Goal: Navigation & Orientation: Find specific page/section

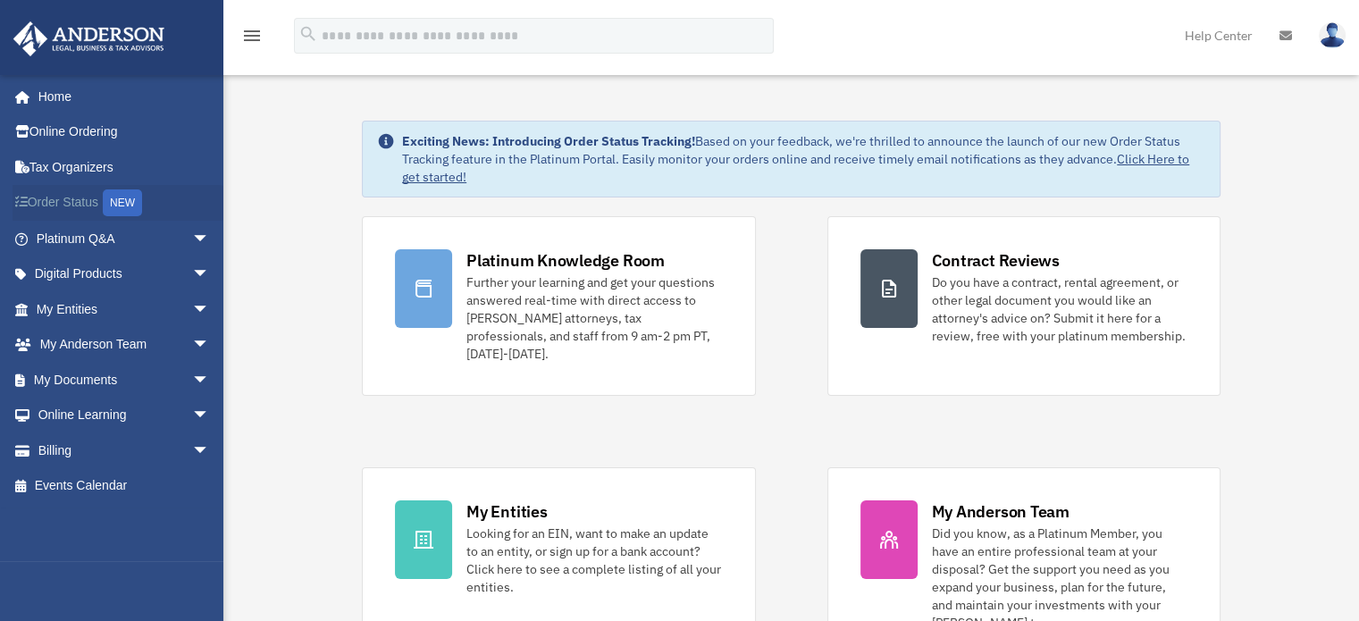
click at [61, 205] on link "Order Status NEW" at bounding box center [125, 203] width 224 height 37
click at [71, 312] on link "My Entities arrow_drop_down" at bounding box center [125, 309] width 224 height 36
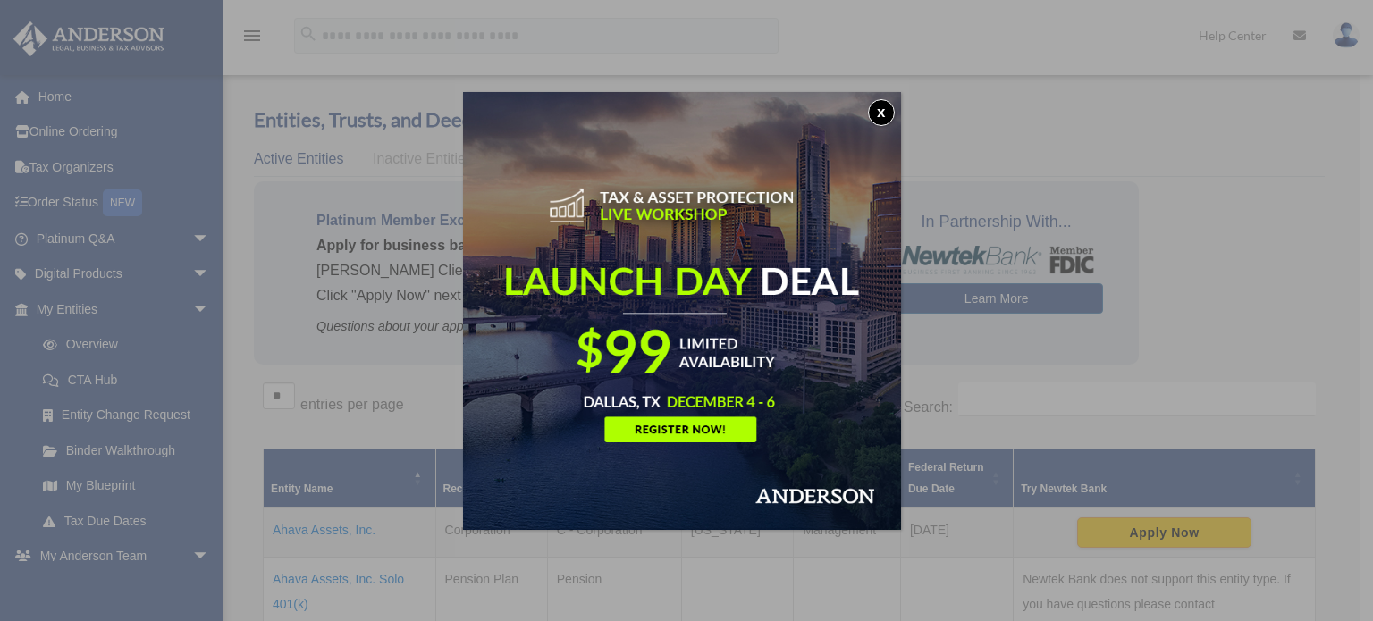
click at [885, 114] on button "x" at bounding box center [881, 112] width 27 height 27
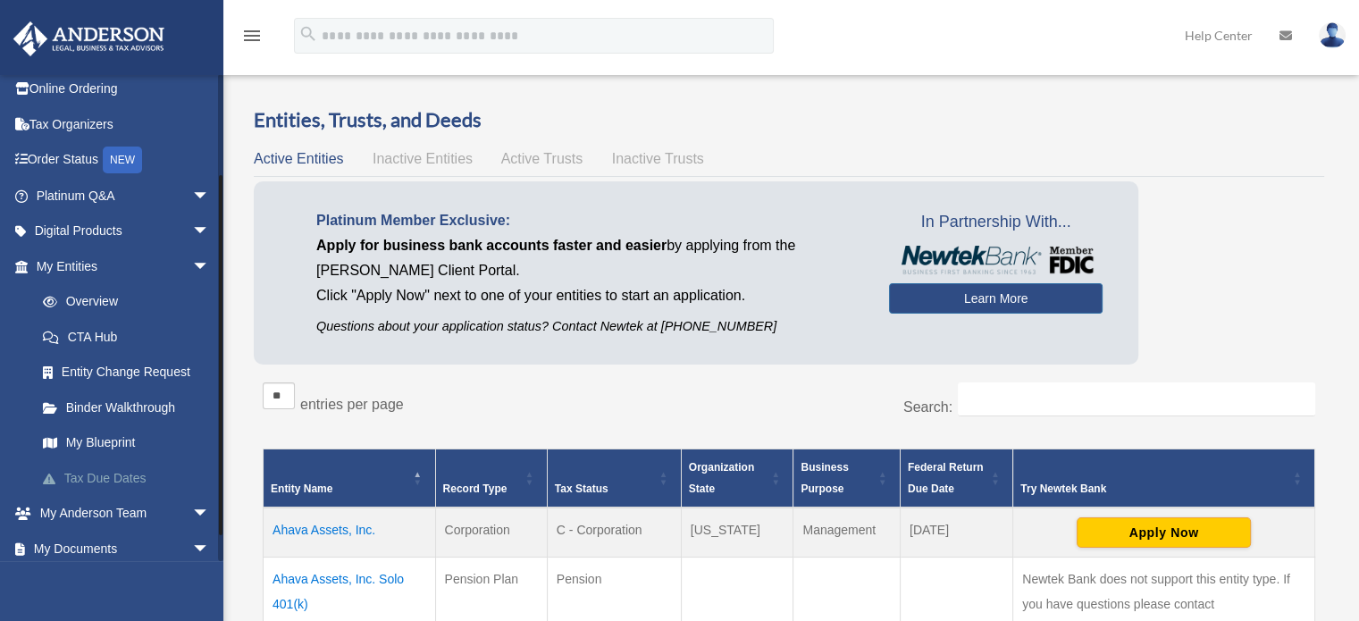
scroll to position [157, 0]
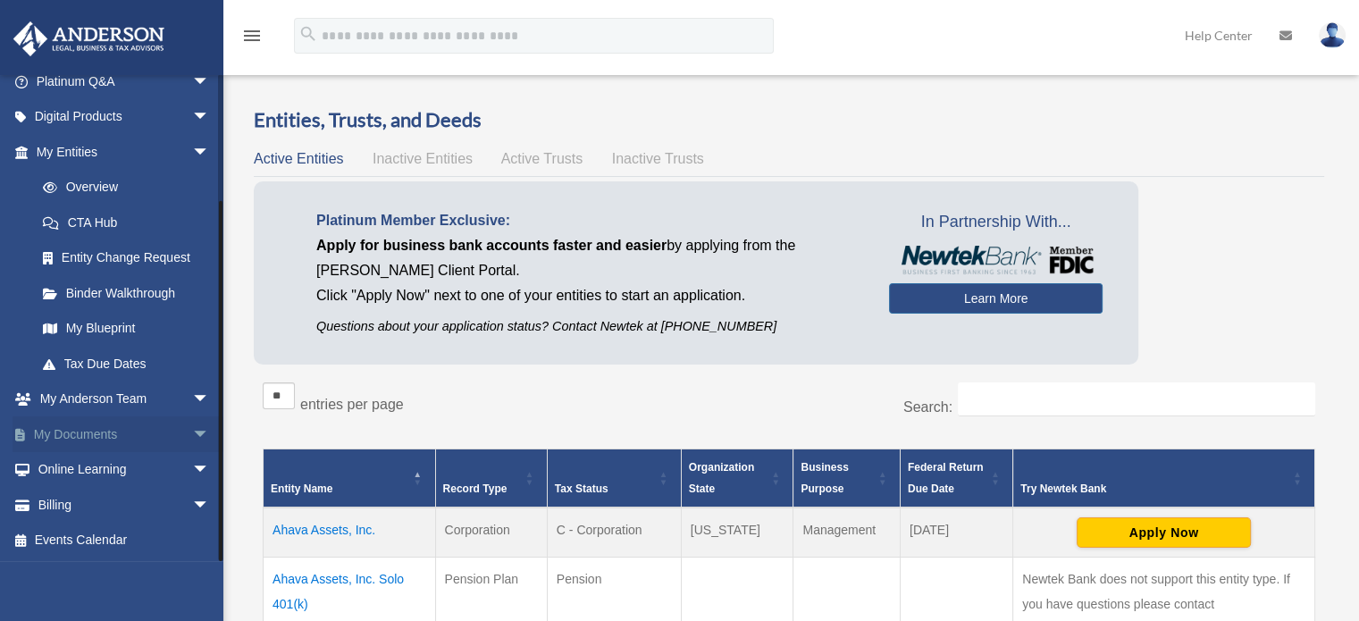
click at [88, 432] on link "My Documents arrow_drop_down" at bounding box center [125, 434] width 224 height 36
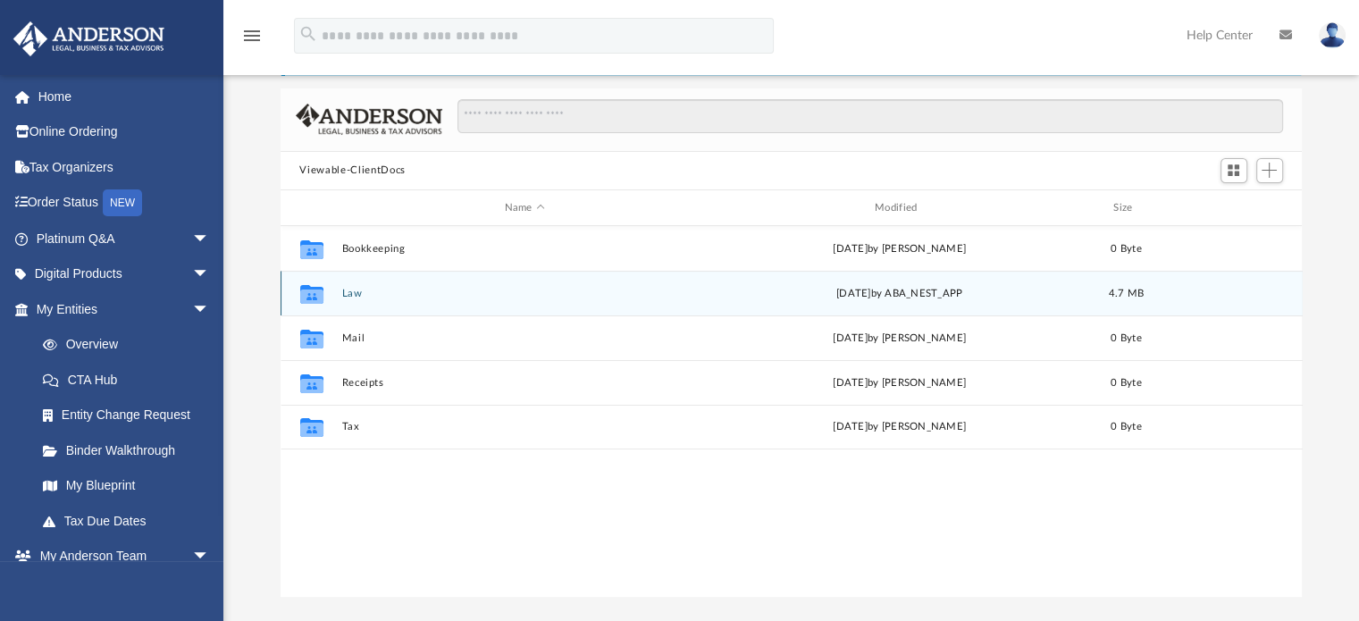
scroll to position [89, 0]
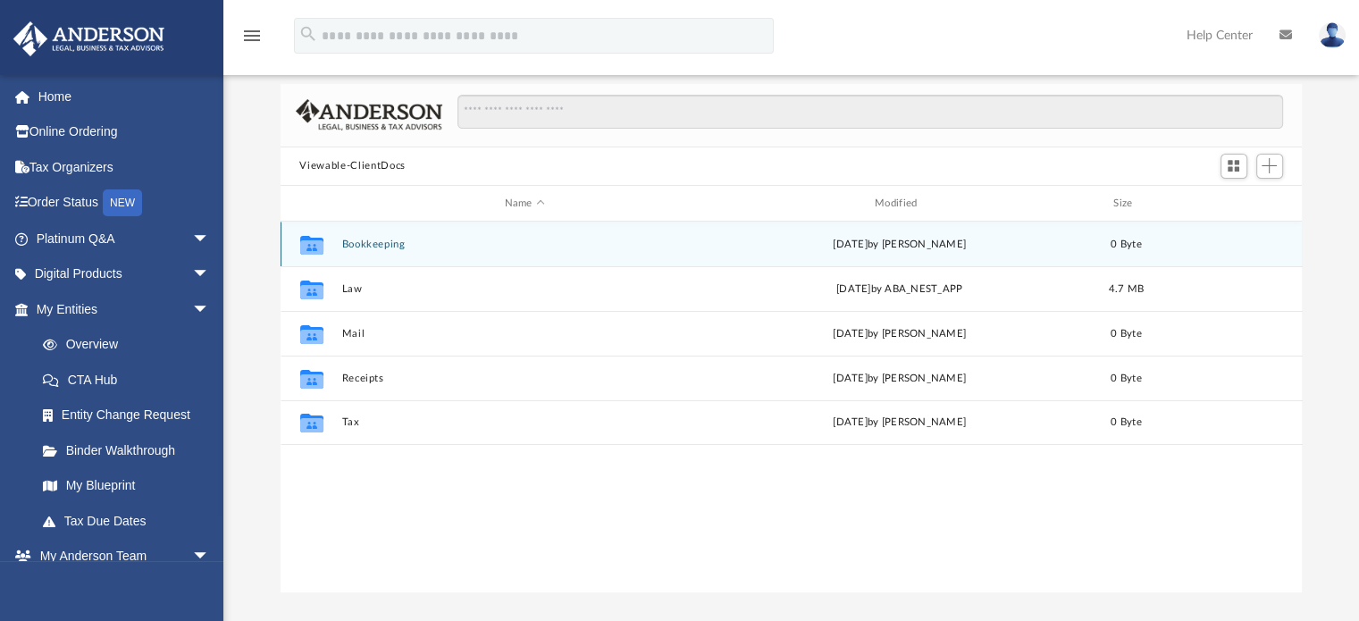
click at [382, 251] on div "Collaborated Folder Bookkeeping Sat Aug 23 2025 by Charles Rogler 0 Byte" at bounding box center [792, 244] width 1022 height 45
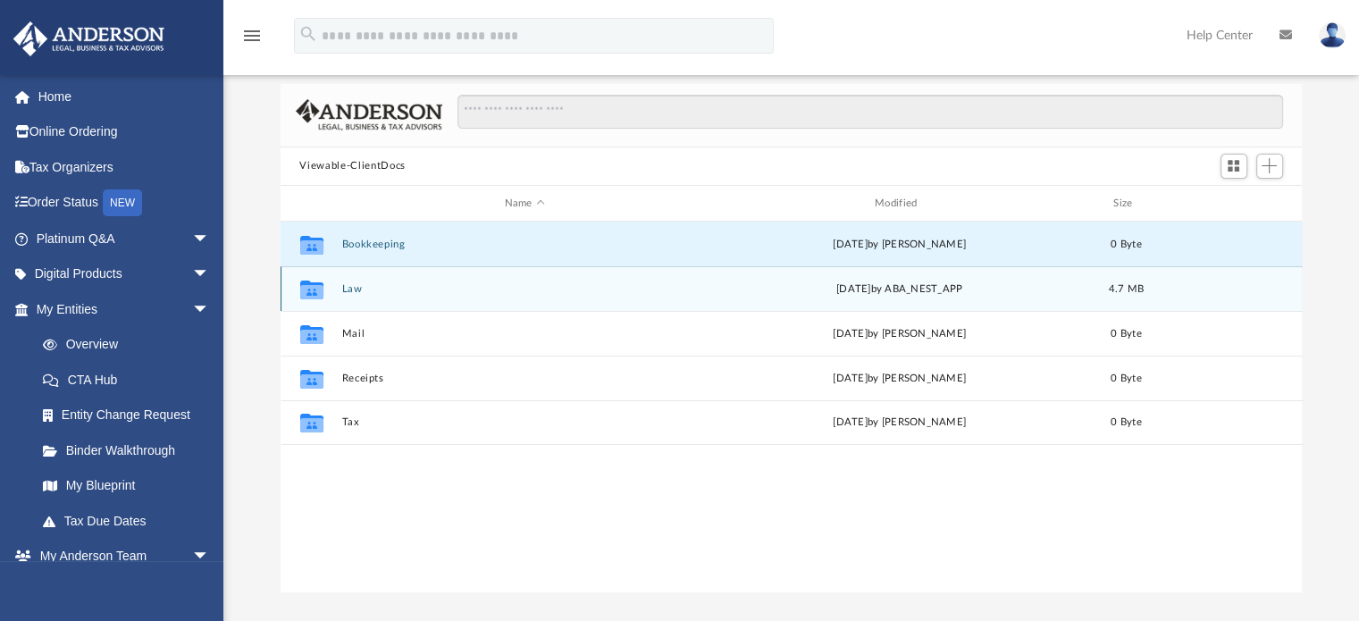
click at [343, 287] on button "Law" at bounding box center [524, 289] width 366 height 12
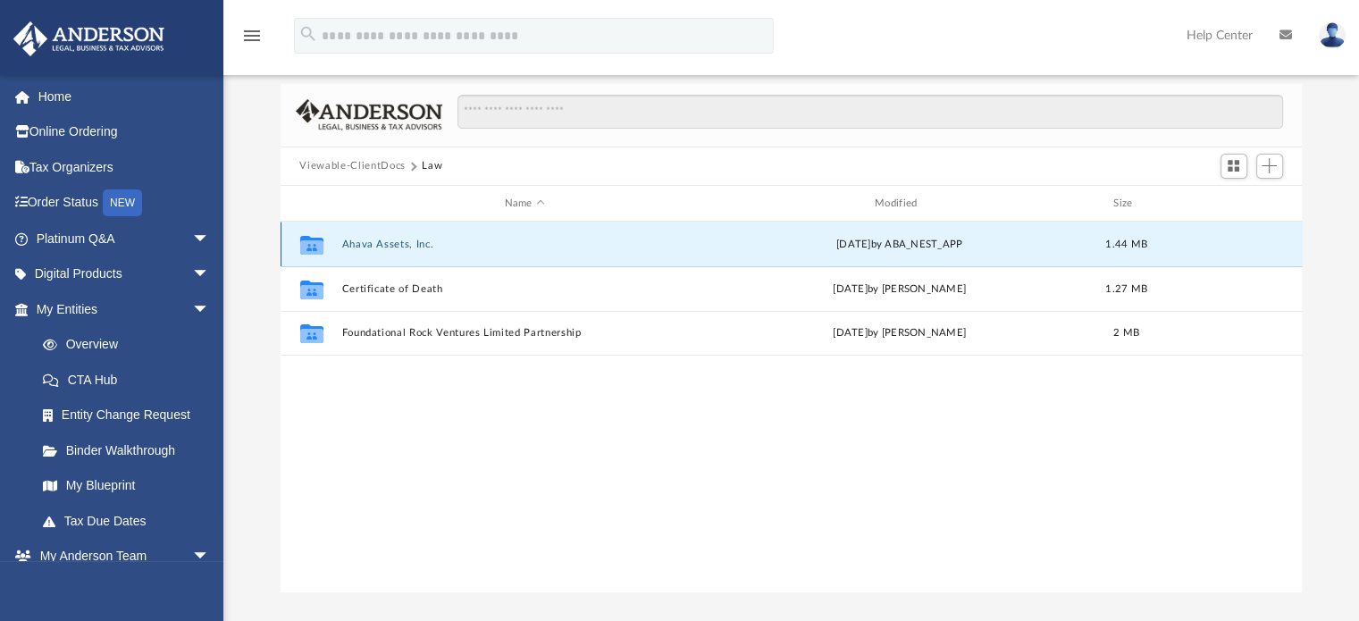
click at [396, 246] on button "Ahava Assets, Inc." at bounding box center [524, 245] width 366 height 12
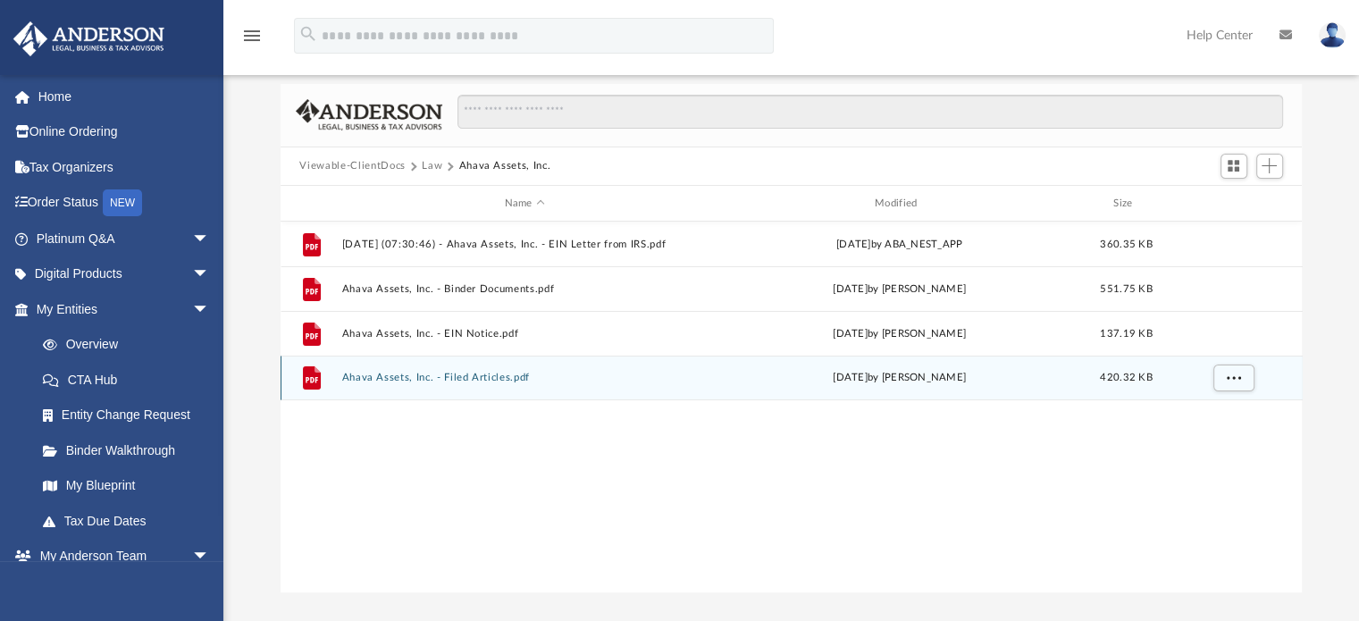
click at [478, 378] on button "Ahava Assets, Inc. - Filed Articles.pdf" at bounding box center [524, 379] width 366 height 12
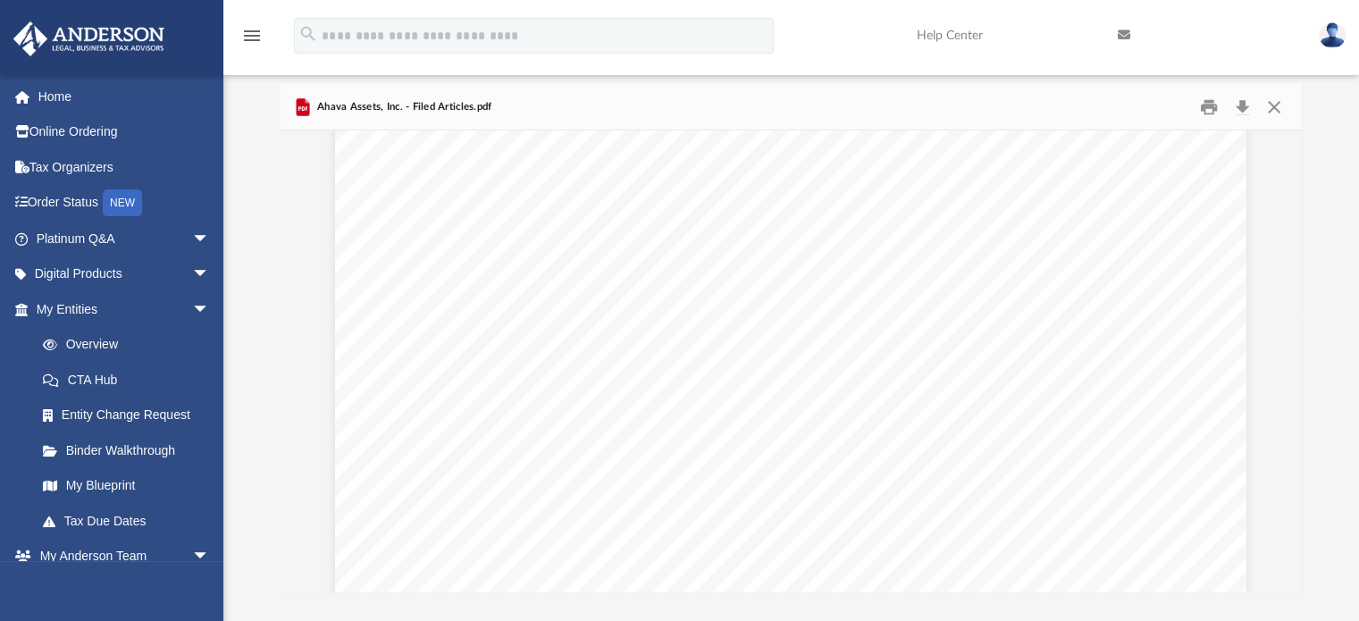
scroll to position [0, 0]
click at [1276, 105] on button "Close" at bounding box center [1274, 107] width 32 height 28
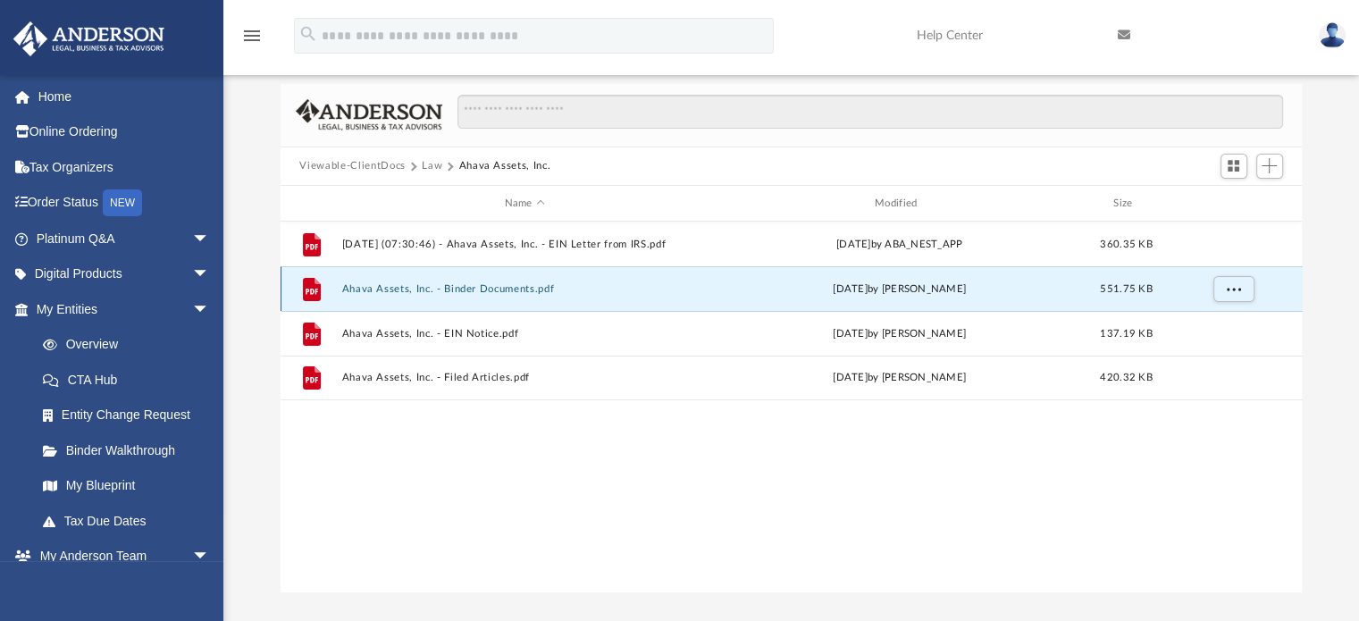
click at [465, 288] on button "Ahava Assets, Inc. - Binder Documents.pdf" at bounding box center [524, 289] width 366 height 12
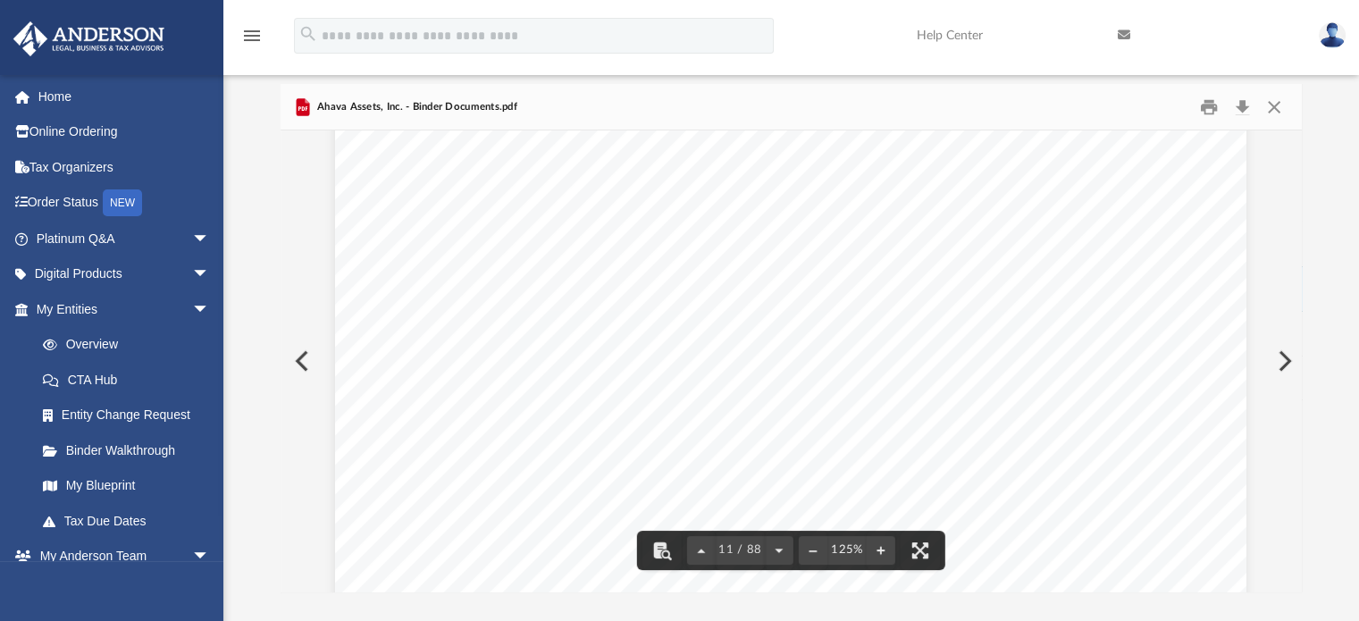
scroll to position [12600, 0]
click at [1269, 105] on button "Close" at bounding box center [1274, 107] width 32 height 28
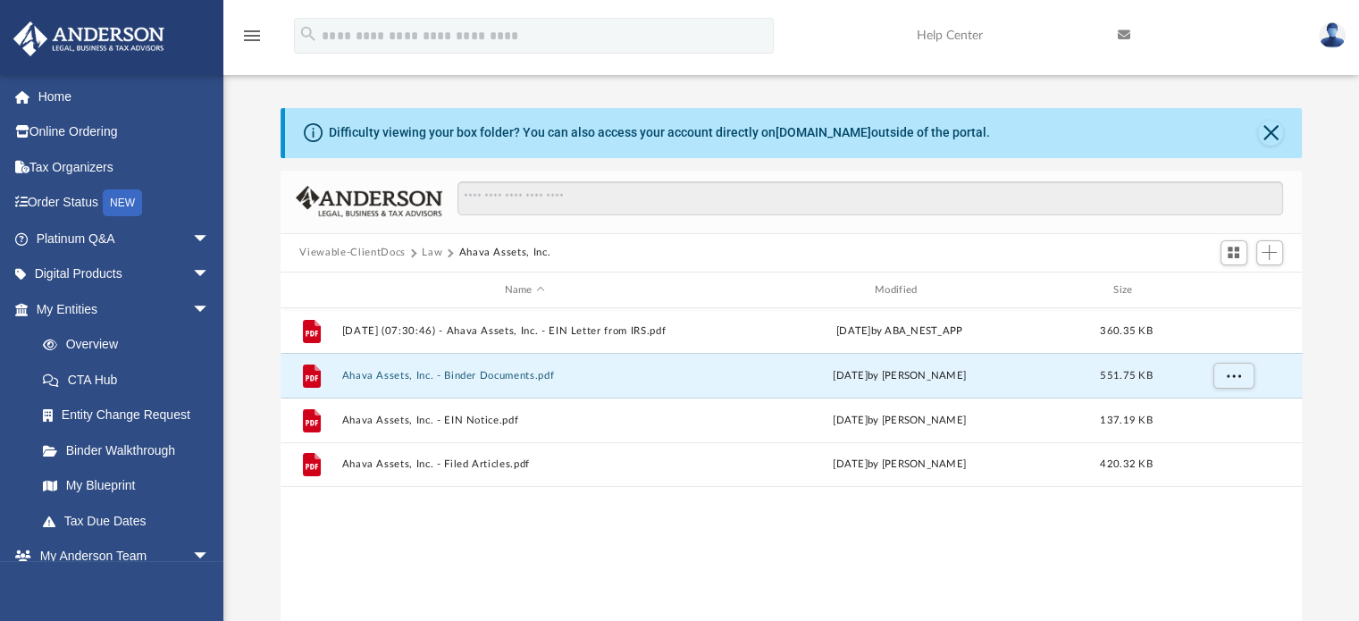
scroll to position [0, 0]
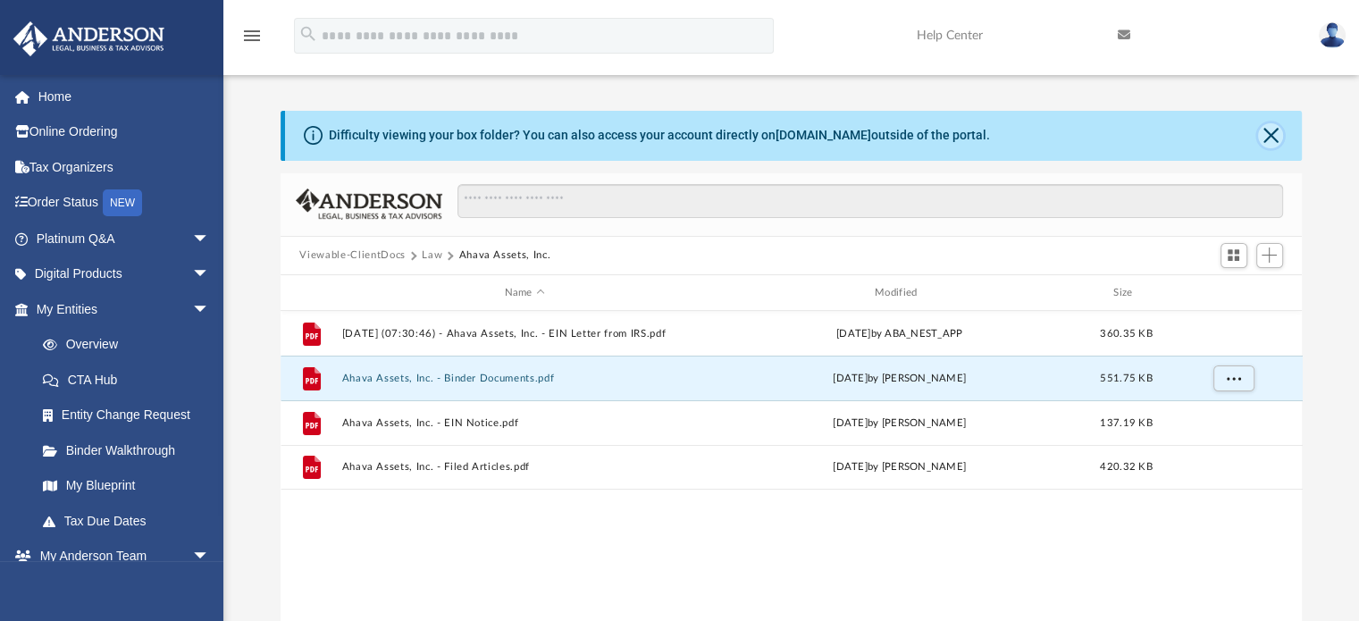
click at [1269, 134] on button "Close" at bounding box center [1270, 135] width 25 height 25
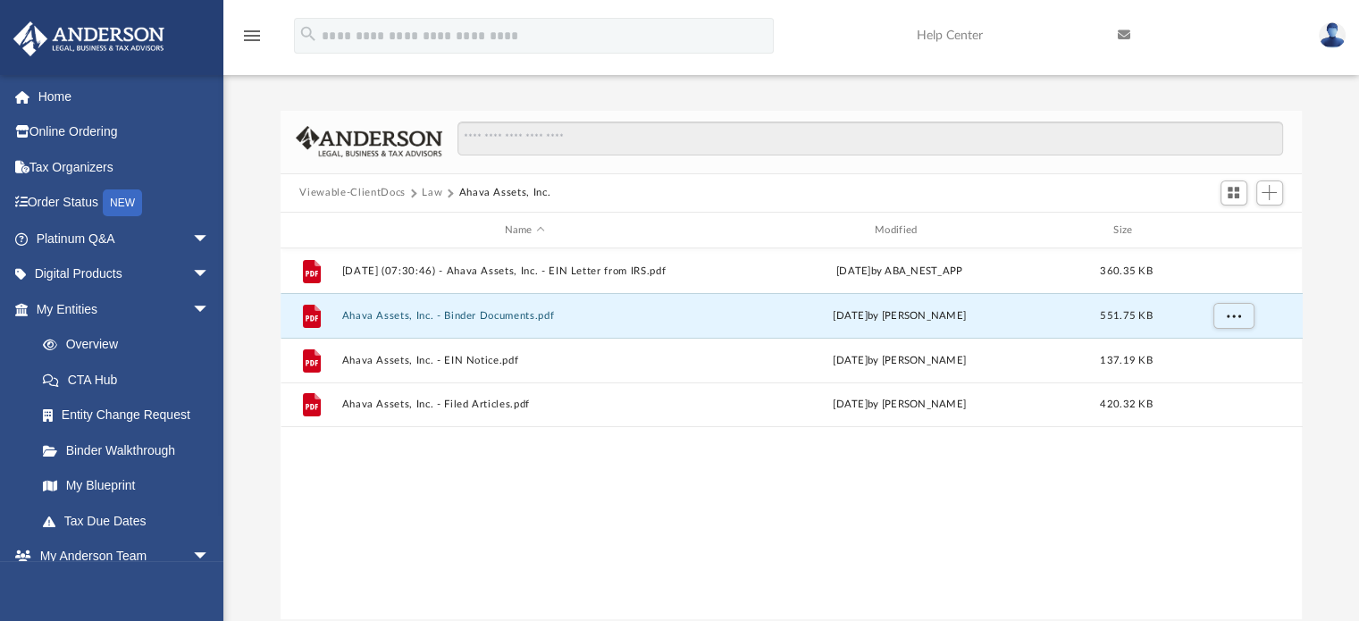
click at [361, 192] on button "Viewable-ClientDocs" at bounding box center [351, 193] width 105 height 16
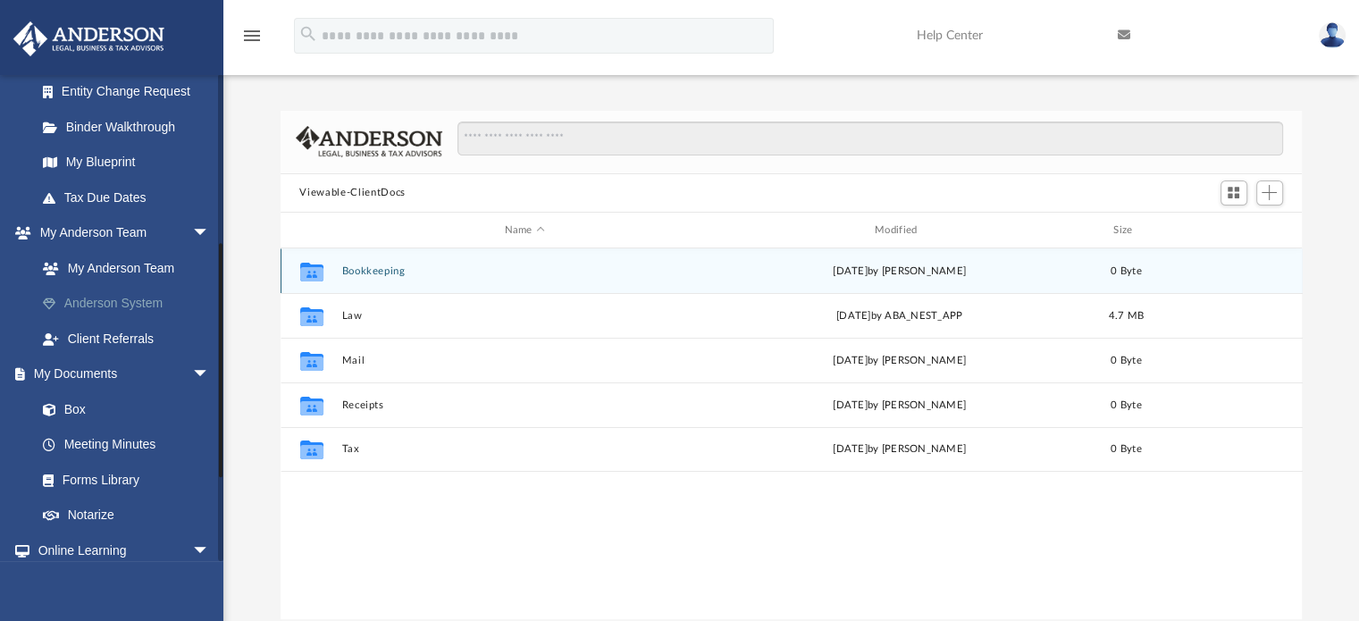
scroll to position [357, 0]
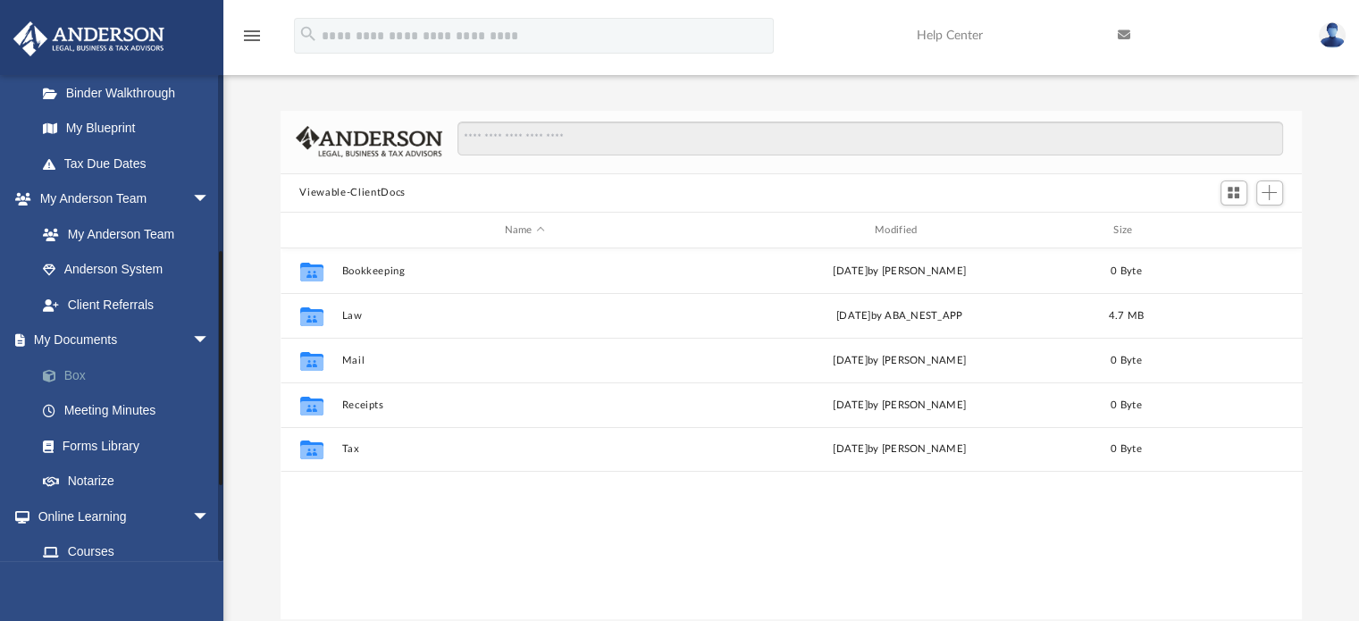
click at [72, 370] on link "Box" at bounding box center [131, 375] width 212 height 36
click at [89, 413] on link "Meeting Minutes" at bounding box center [131, 411] width 212 height 36
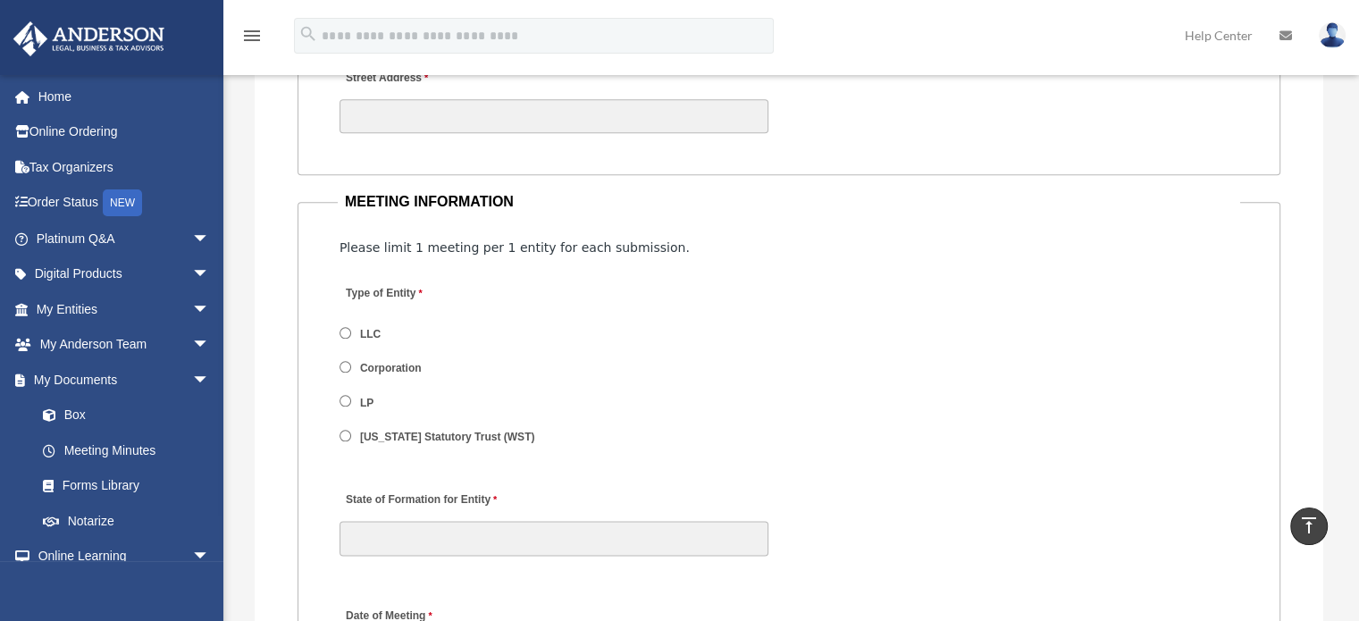
scroll to position [1698, 0]
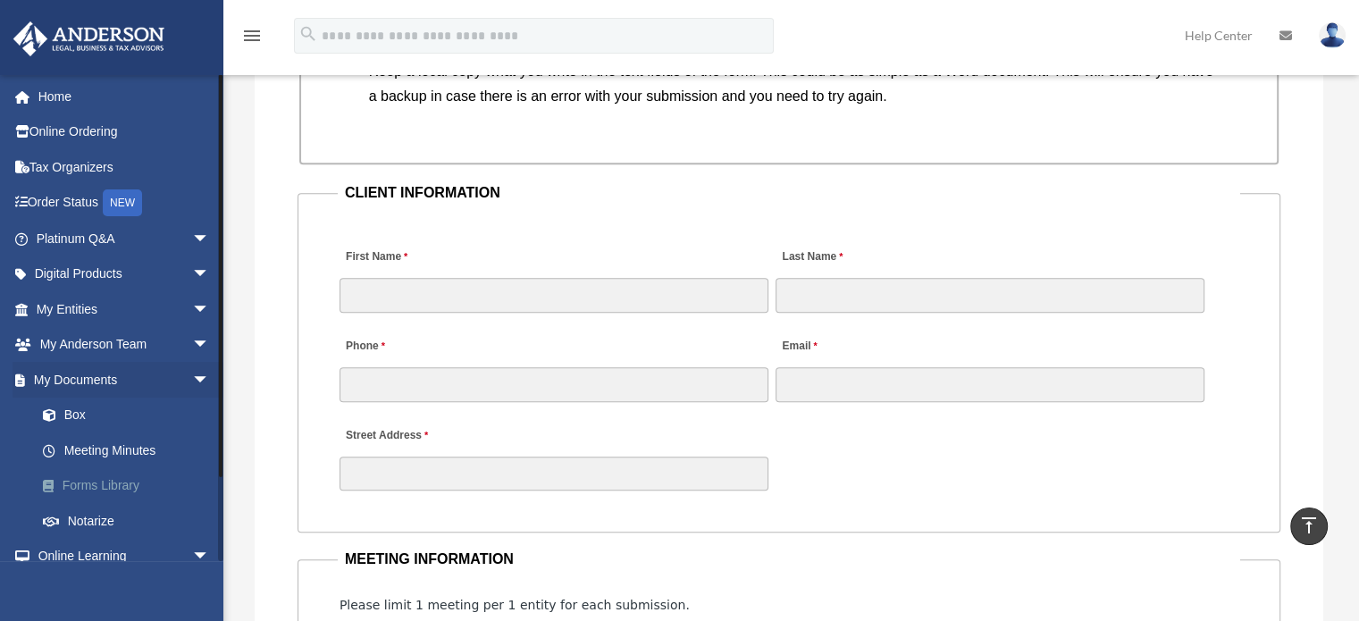
click at [89, 484] on link "Forms Library" at bounding box center [131, 486] width 212 height 36
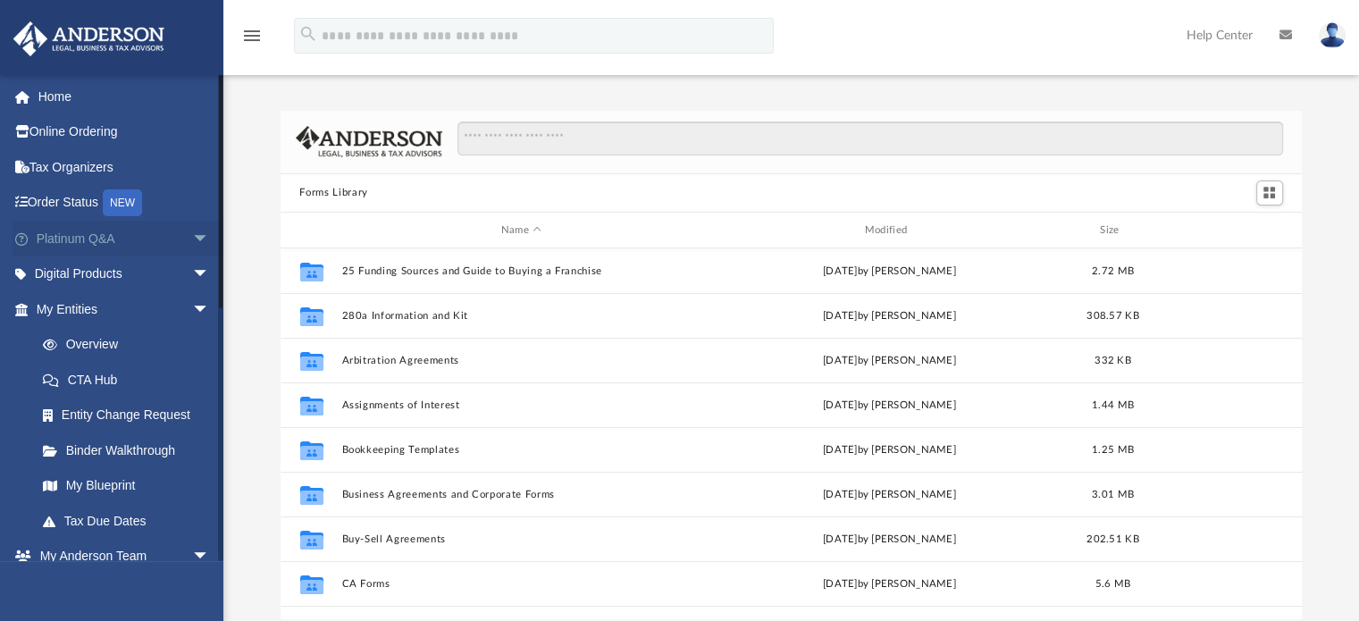
click at [72, 239] on link "Platinum Q&A arrow_drop_down" at bounding box center [125, 239] width 224 height 36
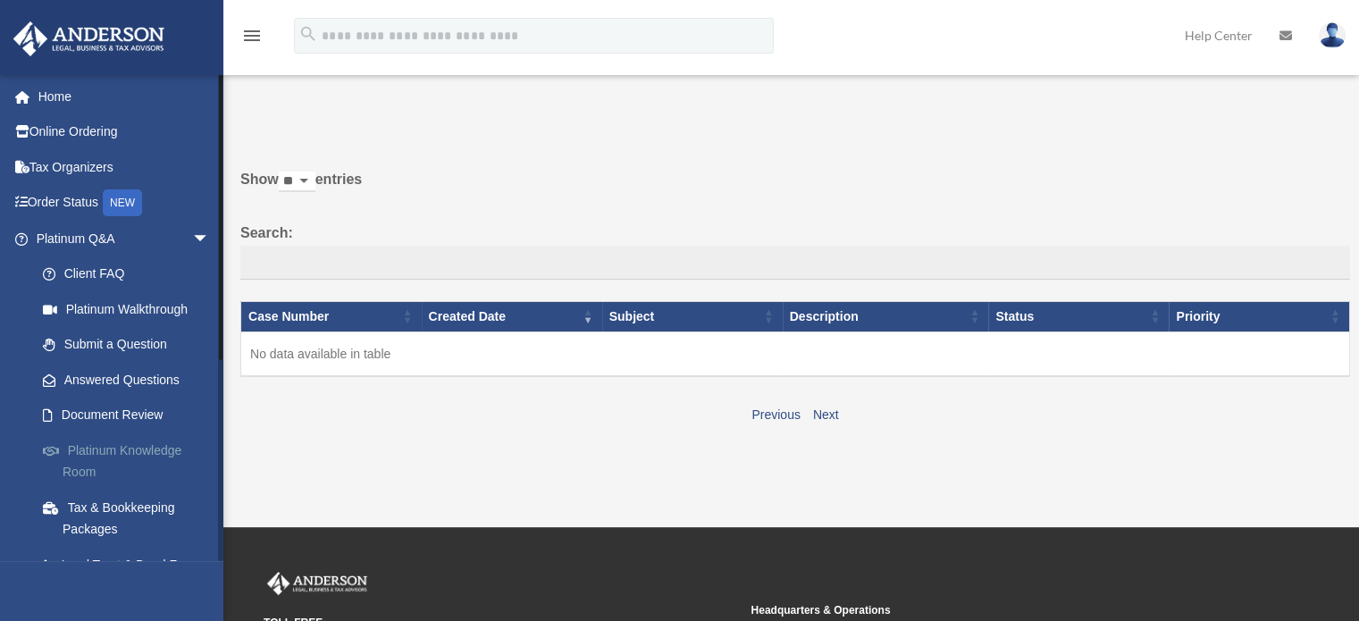
click at [133, 450] on link "Platinum Knowledge Room" at bounding box center [131, 461] width 212 height 57
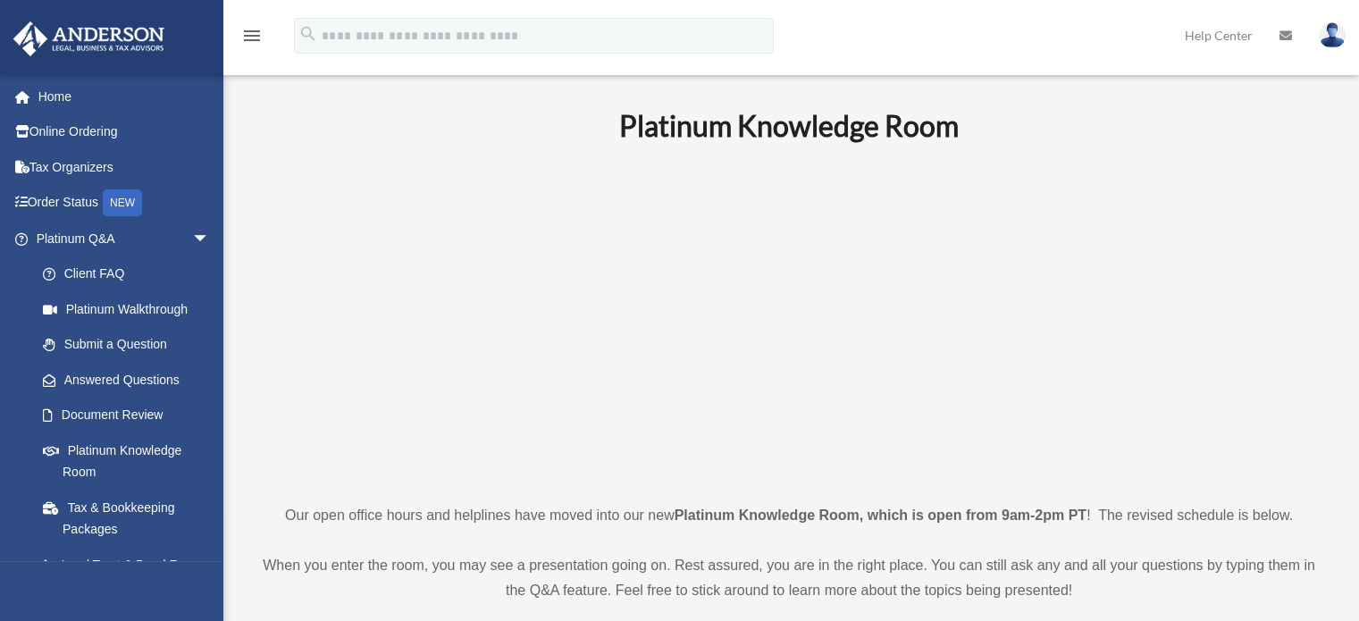
click at [1331, 34] on img at bounding box center [1332, 35] width 27 height 26
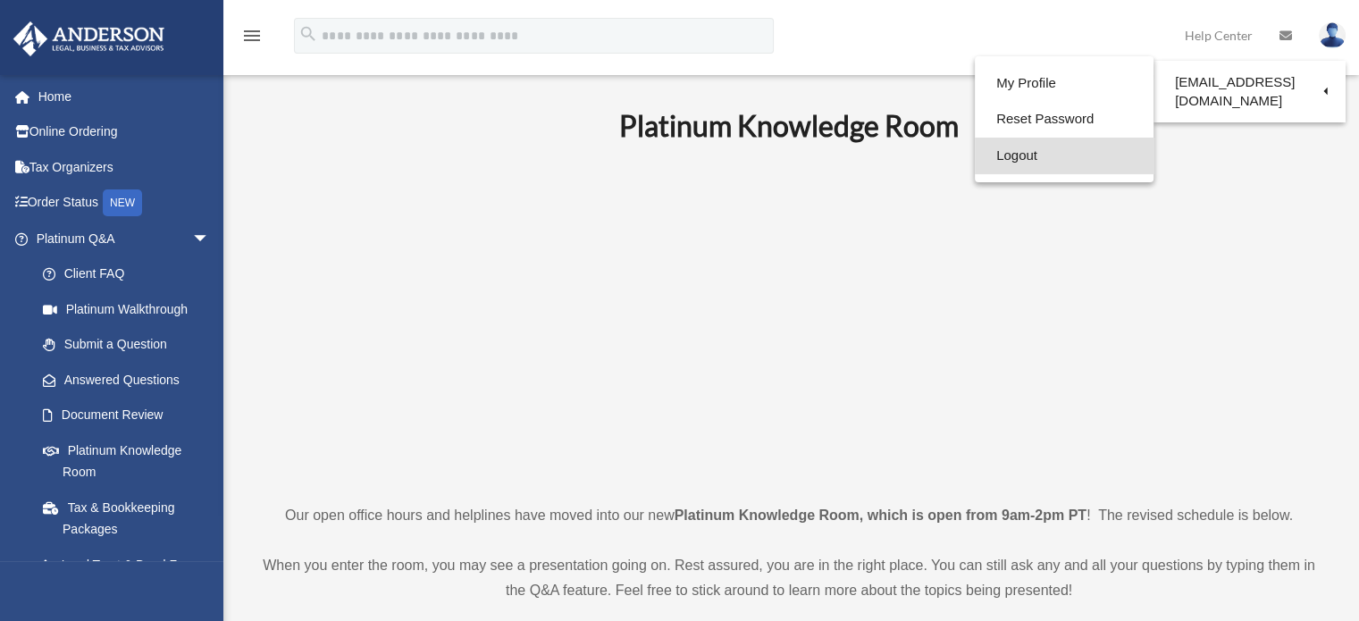
click at [1016, 150] on link "Logout" at bounding box center [1064, 156] width 179 height 37
